Goal: Find specific page/section: Find specific page/section

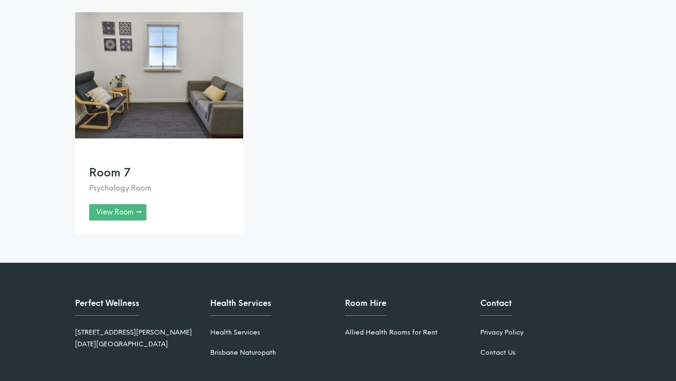
scroll to position [1471, 0]
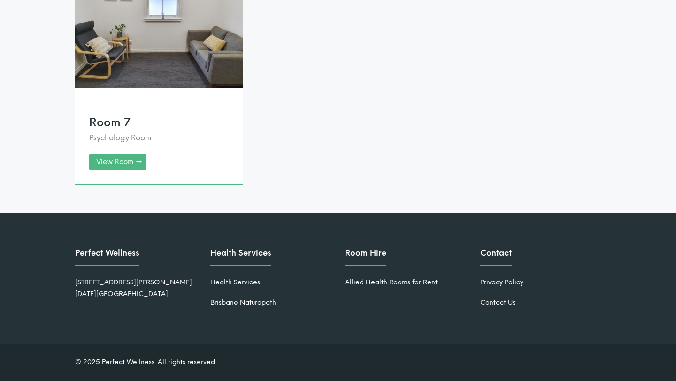
click at [127, 161] on link at bounding box center [159, 73] width 168 height 223
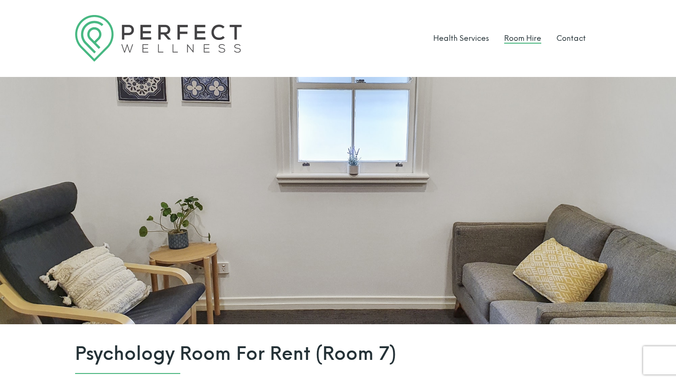
click at [515, 42] on link "Room Hire" at bounding box center [523, 38] width 37 height 9
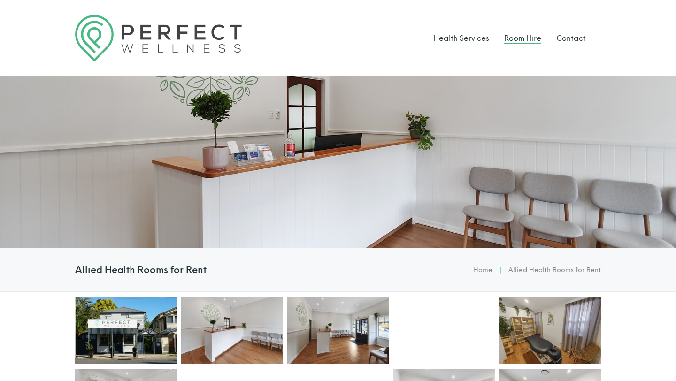
scroll to position [173, 0]
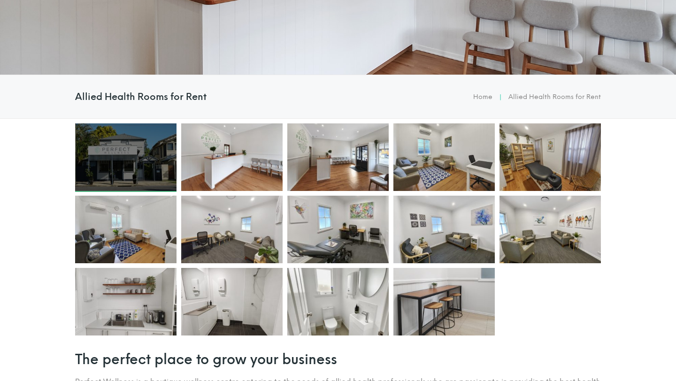
click at [131, 177] on div at bounding box center [125, 158] width 101 height 68
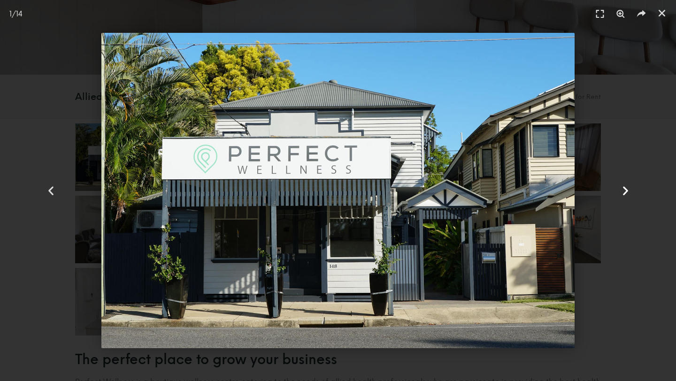
click at [624, 190] on icon "Next slide" at bounding box center [626, 191] width 12 height 12
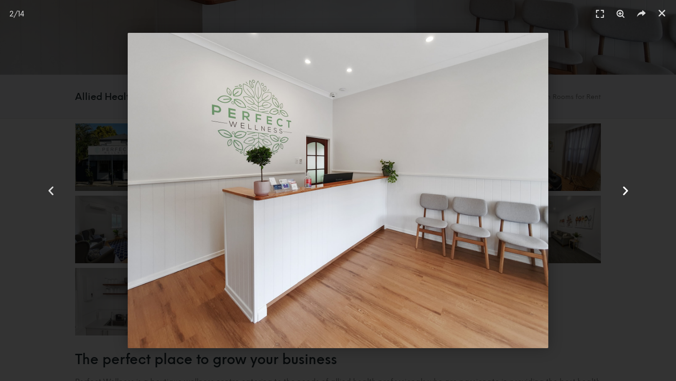
click at [624, 190] on icon "Next slide" at bounding box center [626, 191] width 12 height 12
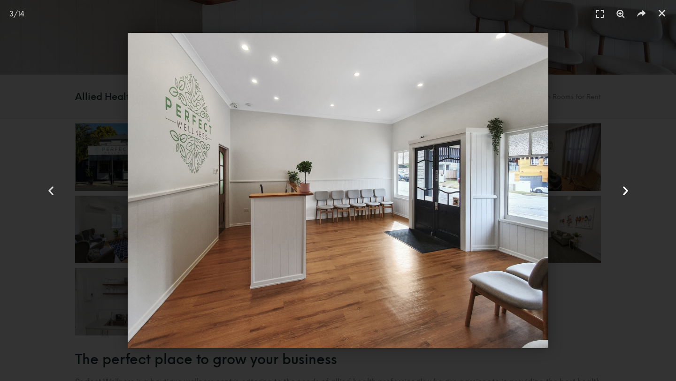
click at [624, 190] on icon "Next slide" at bounding box center [626, 191] width 12 height 12
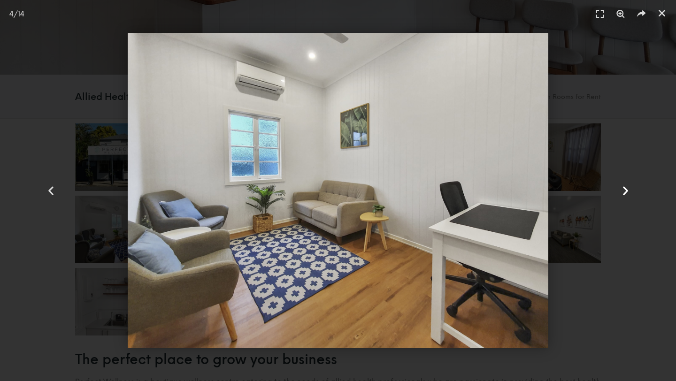
click at [624, 190] on icon "Next slide" at bounding box center [626, 191] width 12 height 12
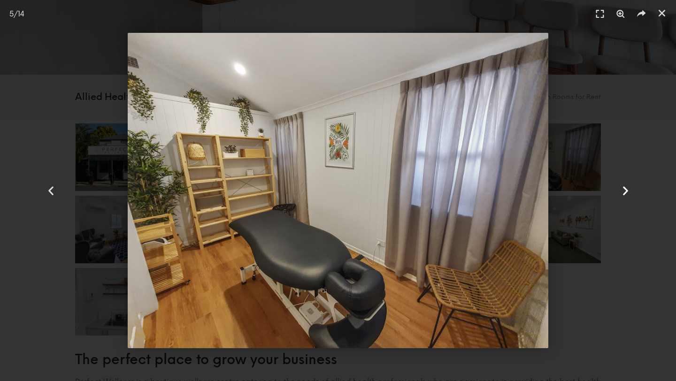
click at [624, 190] on icon "Next slide" at bounding box center [626, 191] width 12 height 12
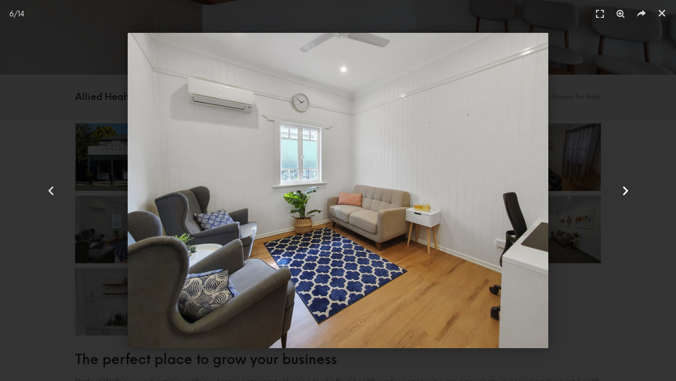
click at [624, 190] on icon "Next slide" at bounding box center [626, 191] width 12 height 12
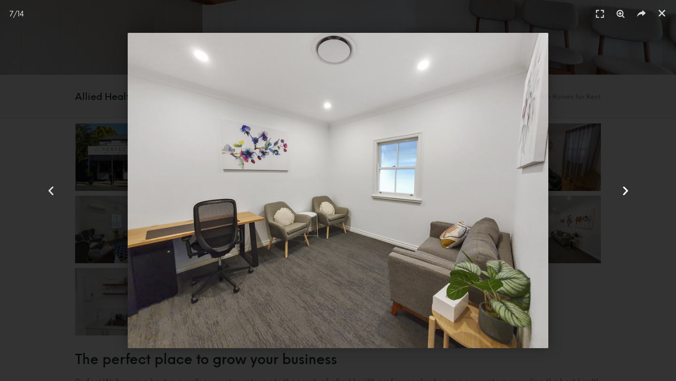
click at [624, 190] on icon "Next slide" at bounding box center [626, 191] width 12 height 12
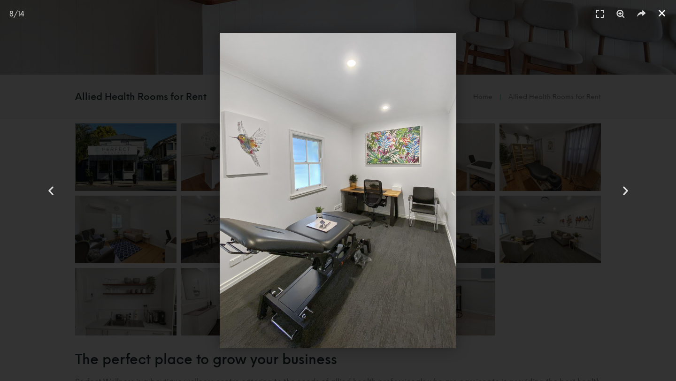
click at [664, 9] on icon "Close (Esc)" at bounding box center [662, 12] width 9 height 9
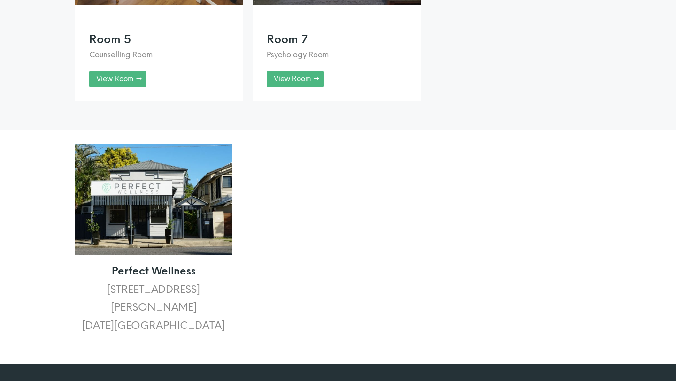
scroll to position [1073, 0]
